Goal: Task Accomplishment & Management: Manage account settings

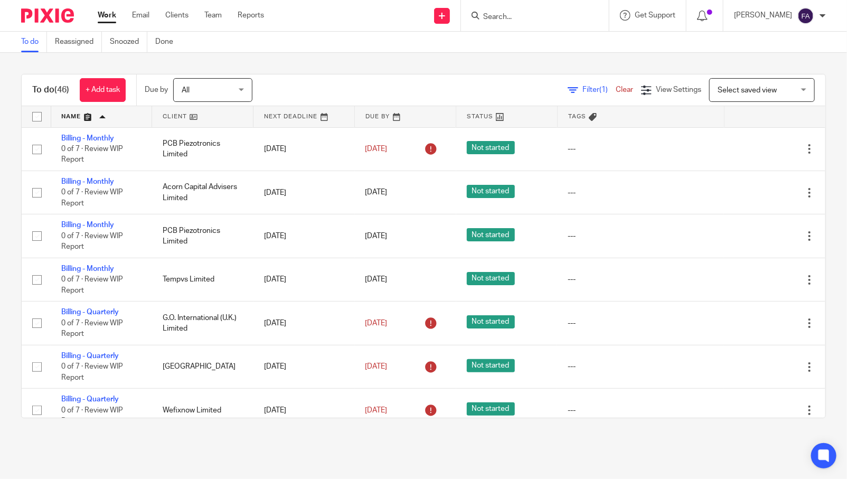
click at [14, 231] on div "To do (46) + Add task Due by All All Today Tomorrow This week Next week This mo…" at bounding box center [423, 246] width 847 height 387
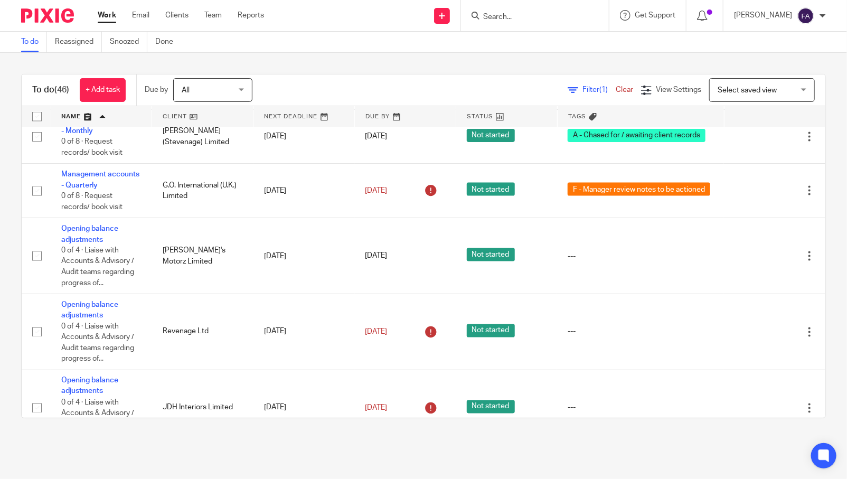
scroll to position [704, 0]
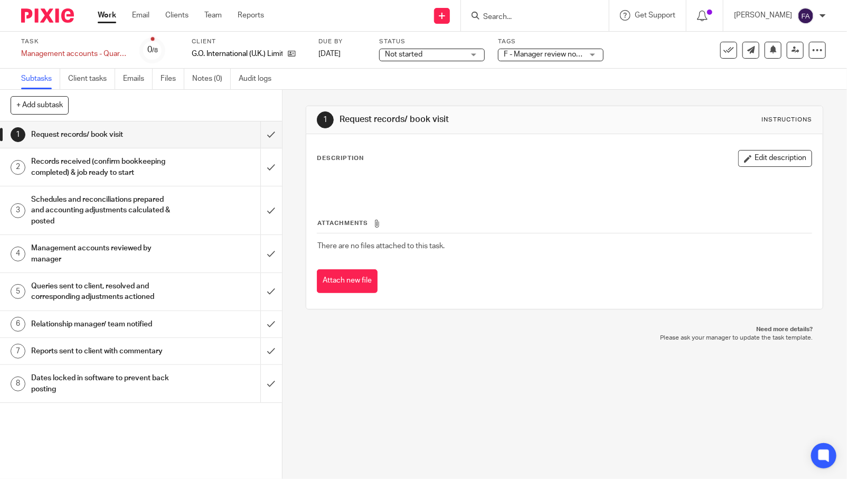
click at [568, 55] on span "F - Manager review notes to be actioned" at bounding box center [570, 54] width 132 height 7
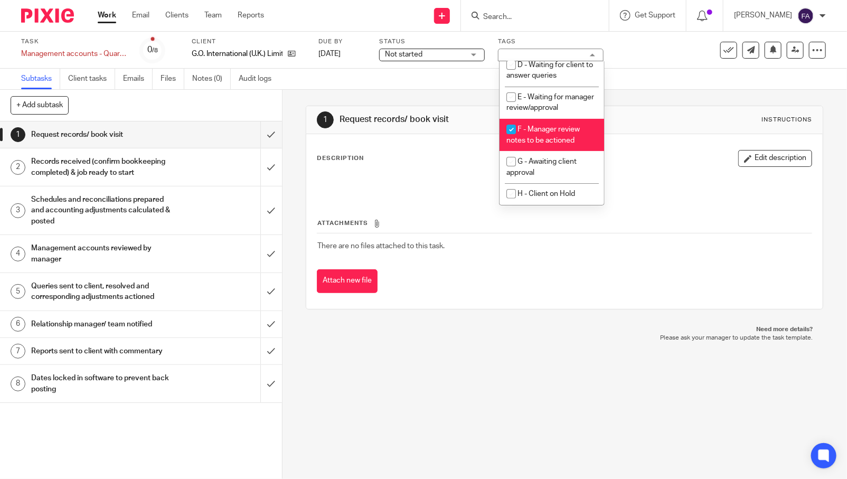
scroll to position [140, 0]
click at [546, 130] on span "F - Manager review notes to be actioned" at bounding box center [543, 135] width 73 height 18
checkbox input "false"
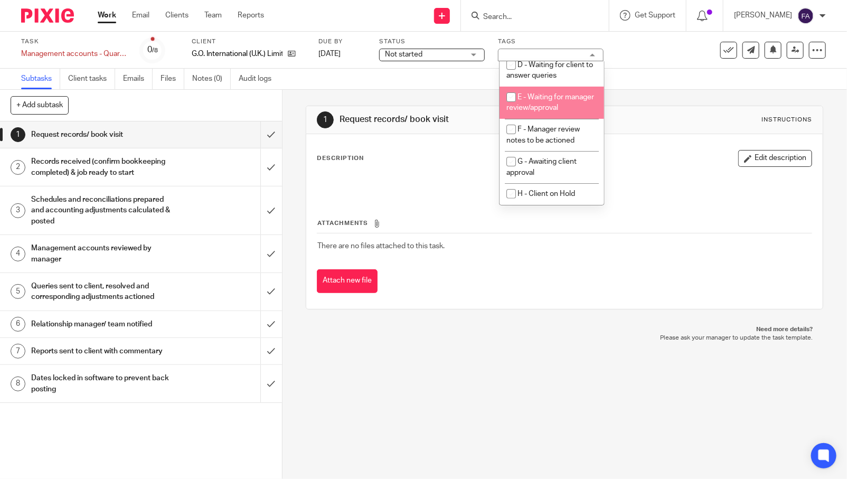
click at [543, 92] on li "E - Waiting for manager review/approval" at bounding box center [552, 103] width 105 height 32
checkbox input "true"
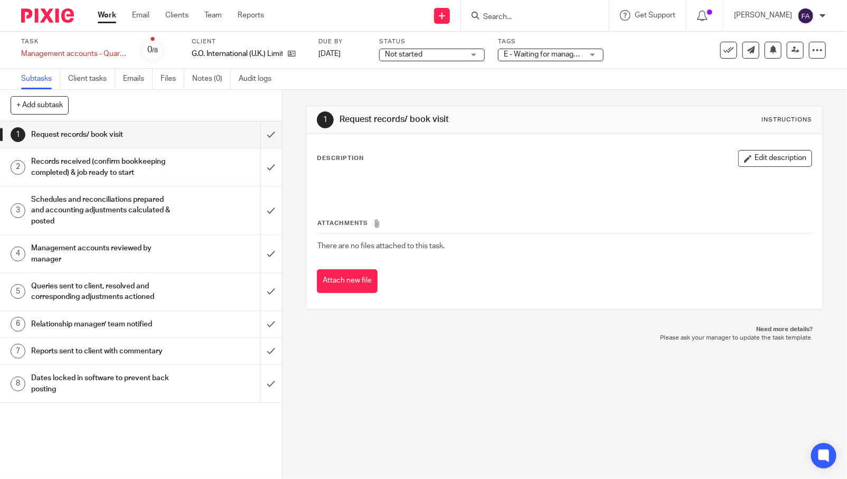
click at [644, 80] on div "Subtasks Client tasks Emails Files Notes (0) Audit logs" at bounding box center [423, 79] width 847 height 21
click at [793, 48] on link at bounding box center [795, 50] width 17 height 17
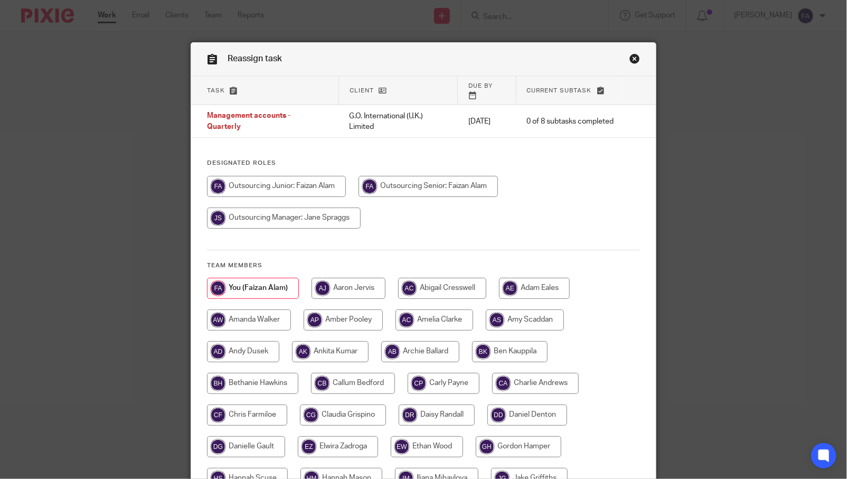
click at [296, 212] on input "radio" at bounding box center [284, 218] width 154 height 21
radio input "true"
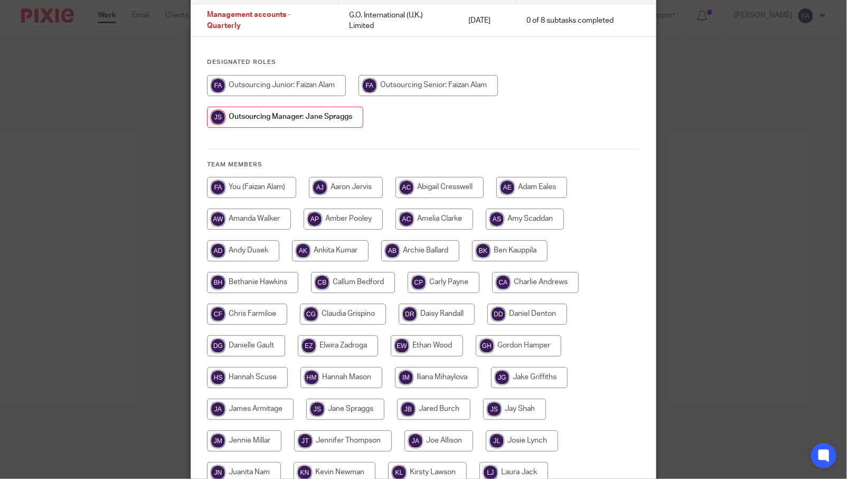
scroll to position [417, 0]
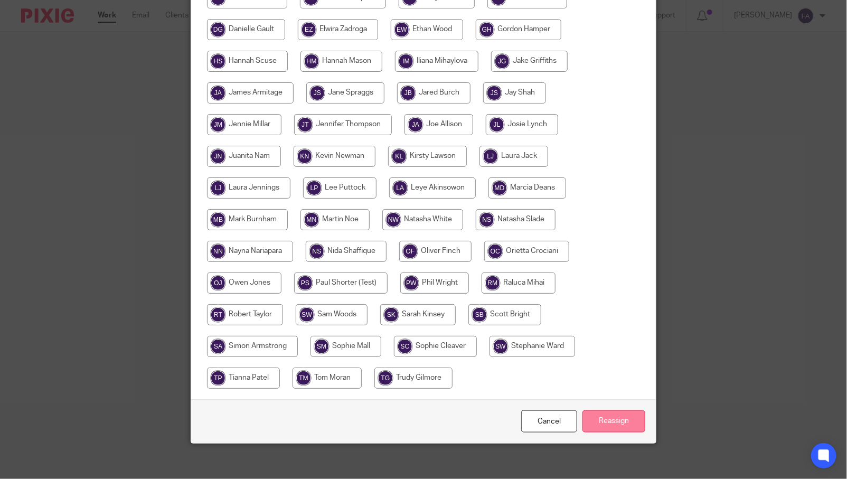
click at [604, 410] on input "Reassign" at bounding box center [614, 421] width 63 height 23
